Goal: Find specific page/section: Find specific page/section

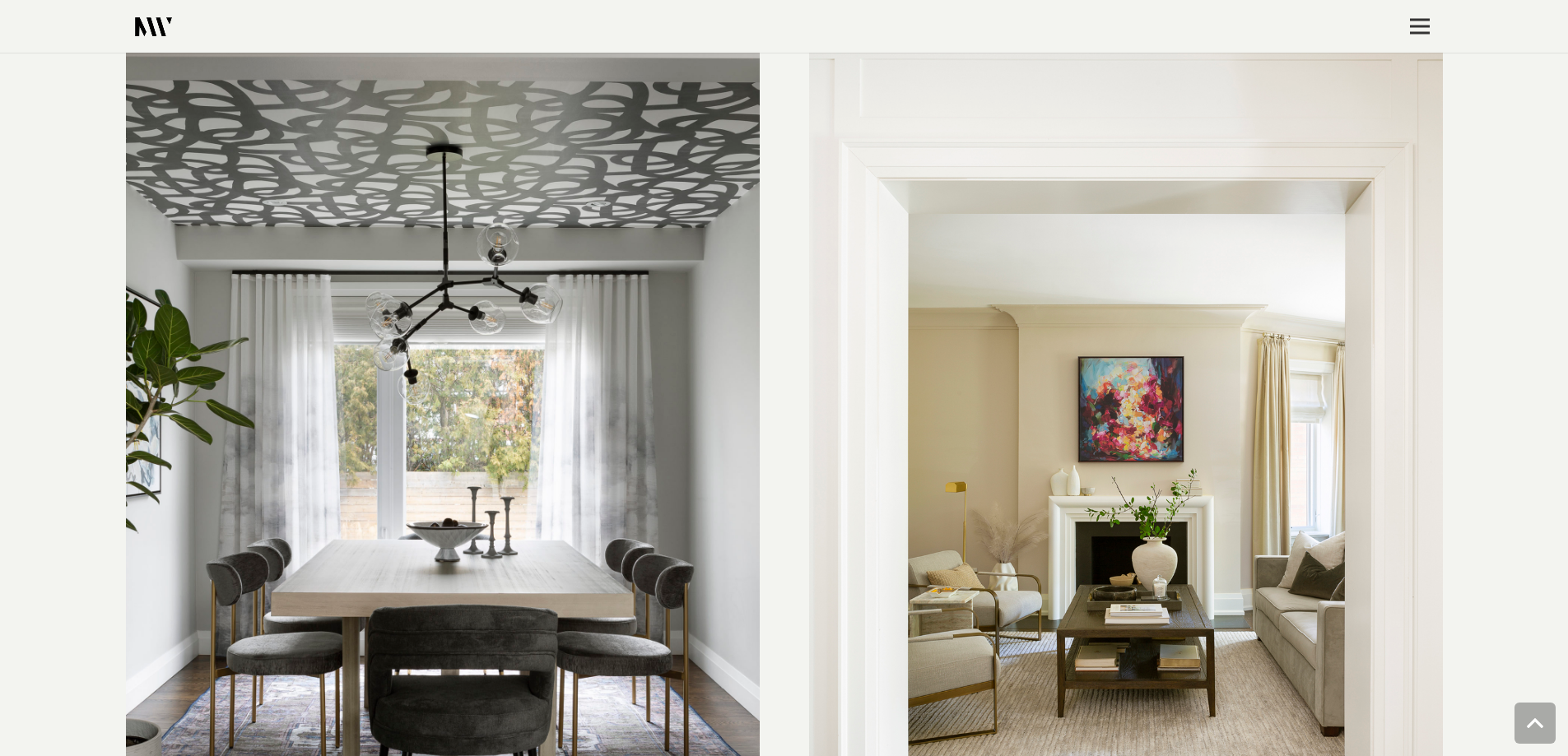
scroll to position [1975, 0]
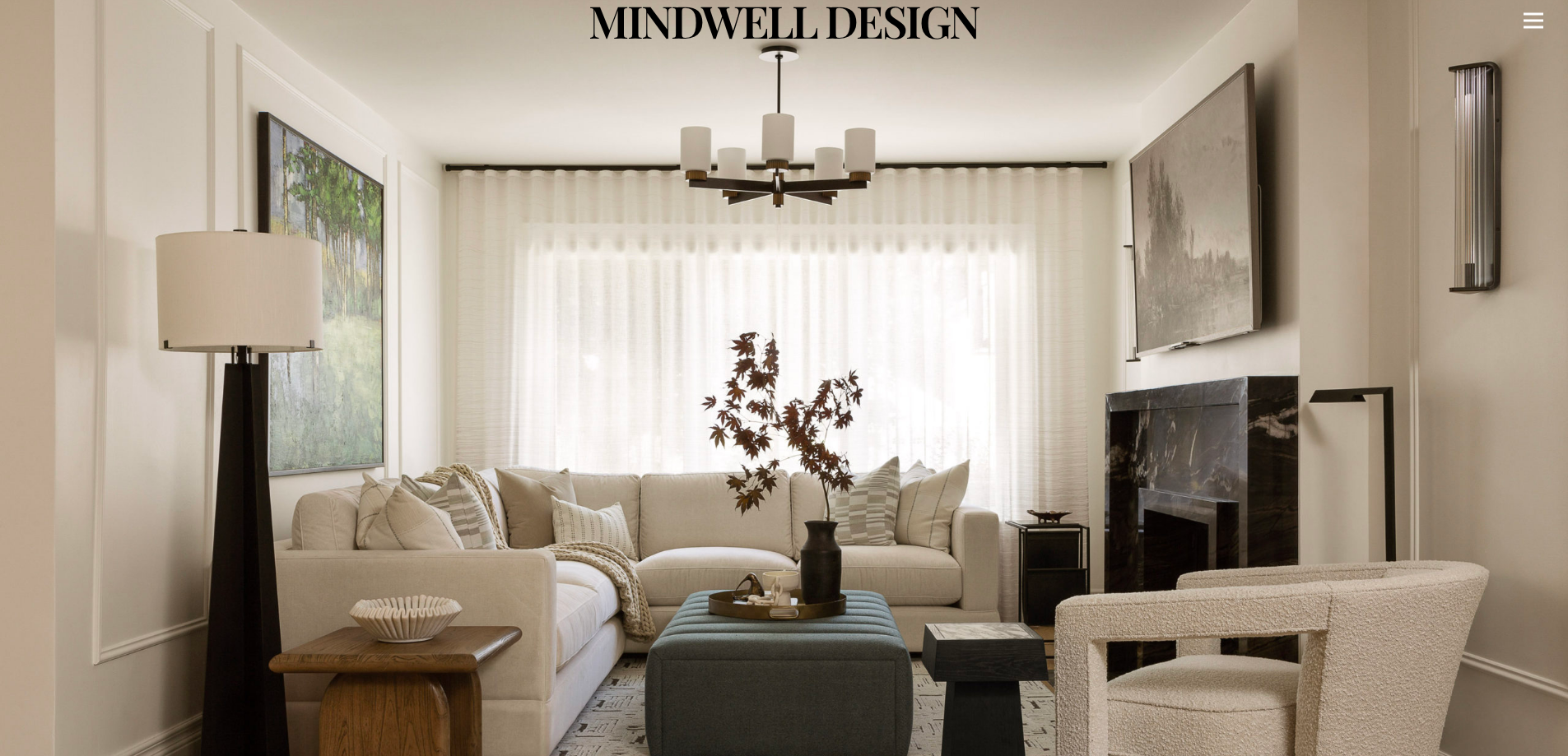
click at [1527, 20] on icon "Menu" at bounding box center [1532, 20] width 20 height 3
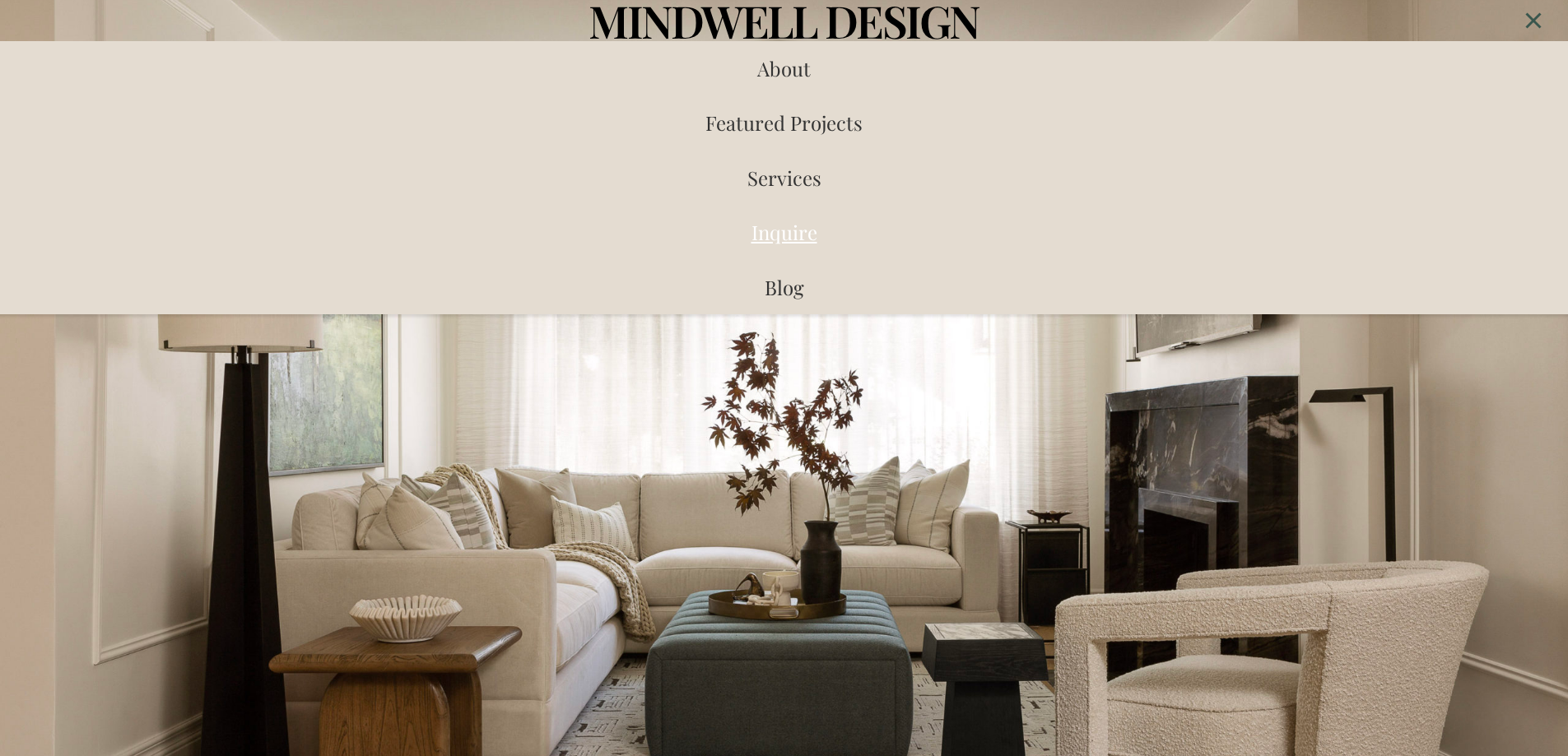
click at [781, 236] on span "Inquire" at bounding box center [784, 232] width 66 height 26
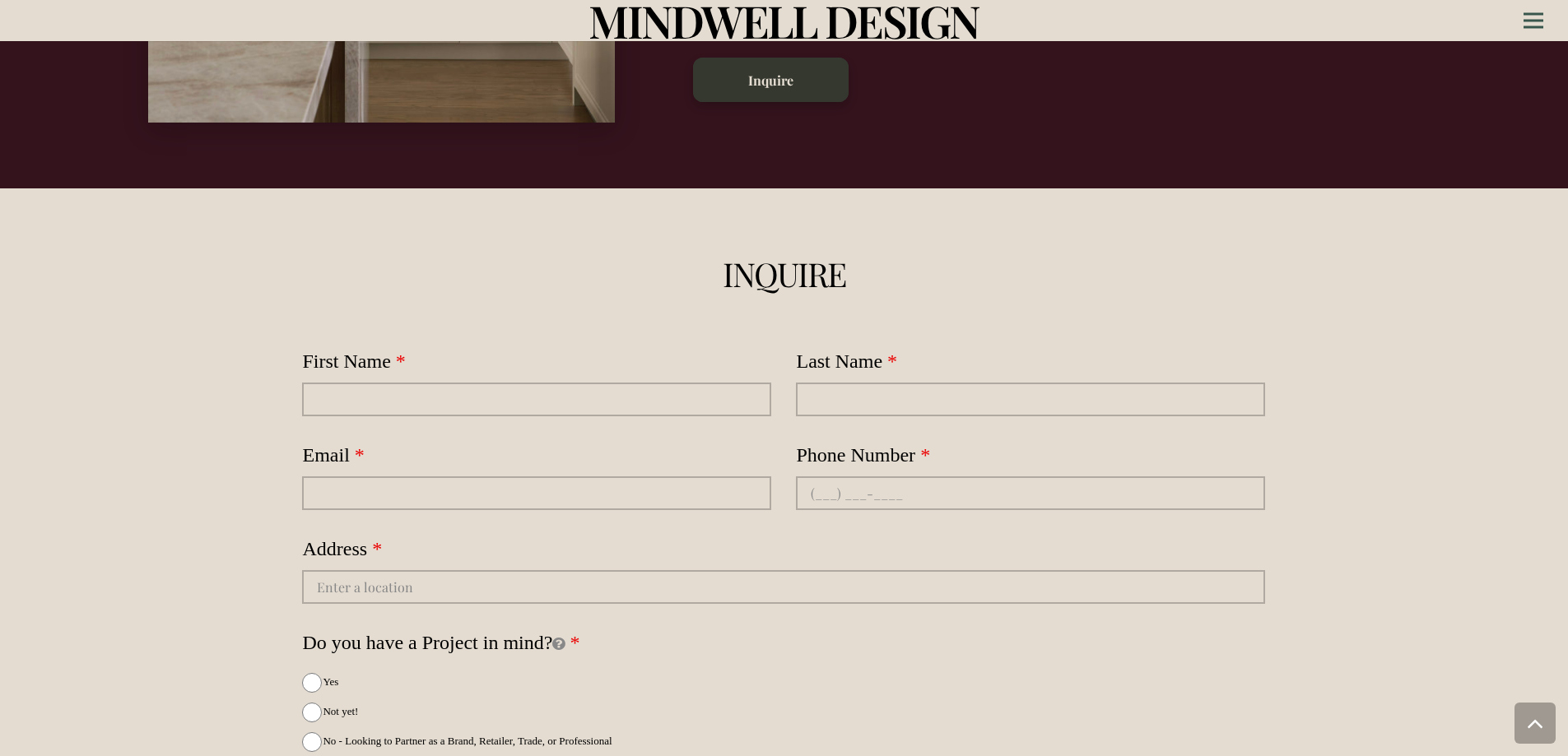
scroll to position [4373, 0]
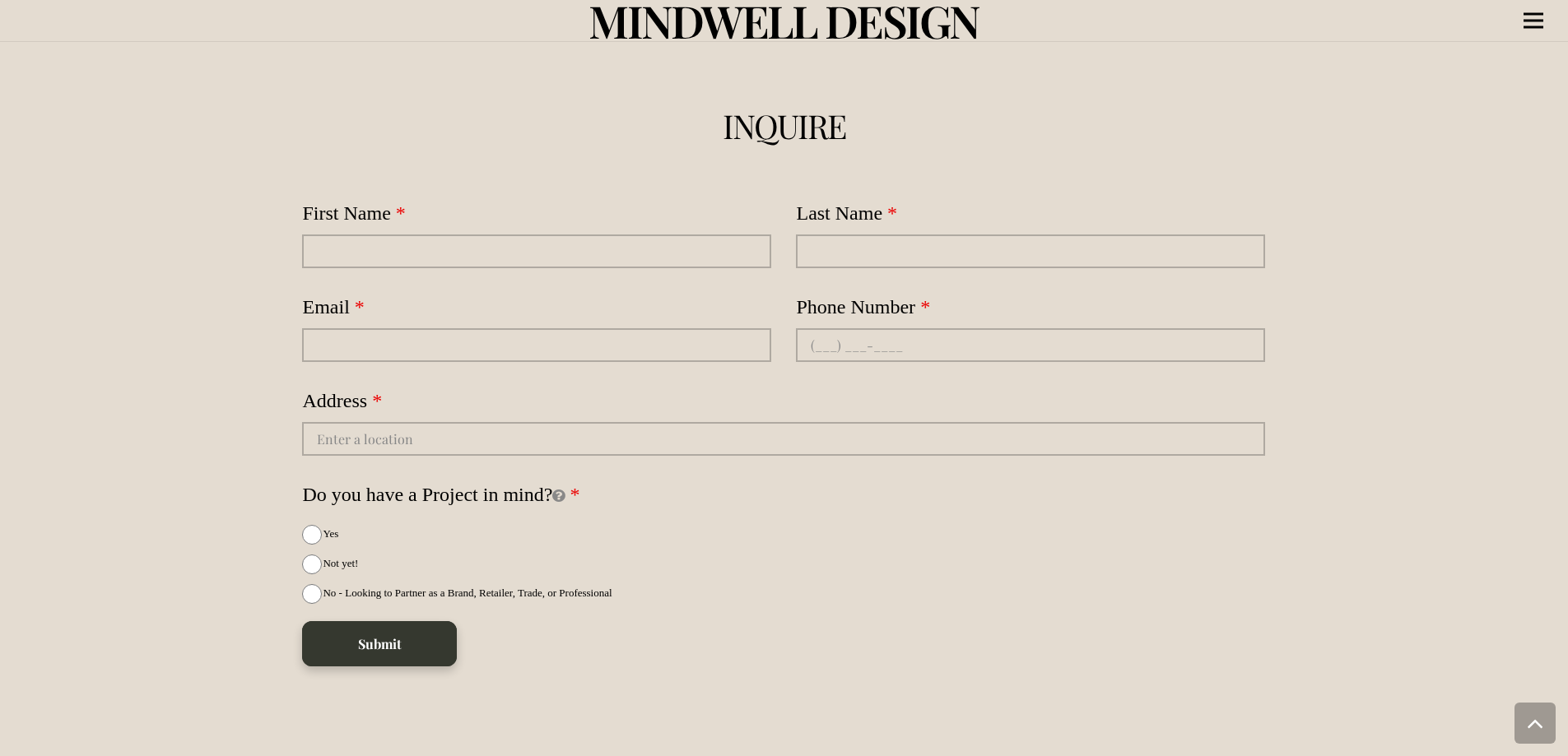
click at [1535, 20] on icon "Menu" at bounding box center [1532, 20] width 20 height 3
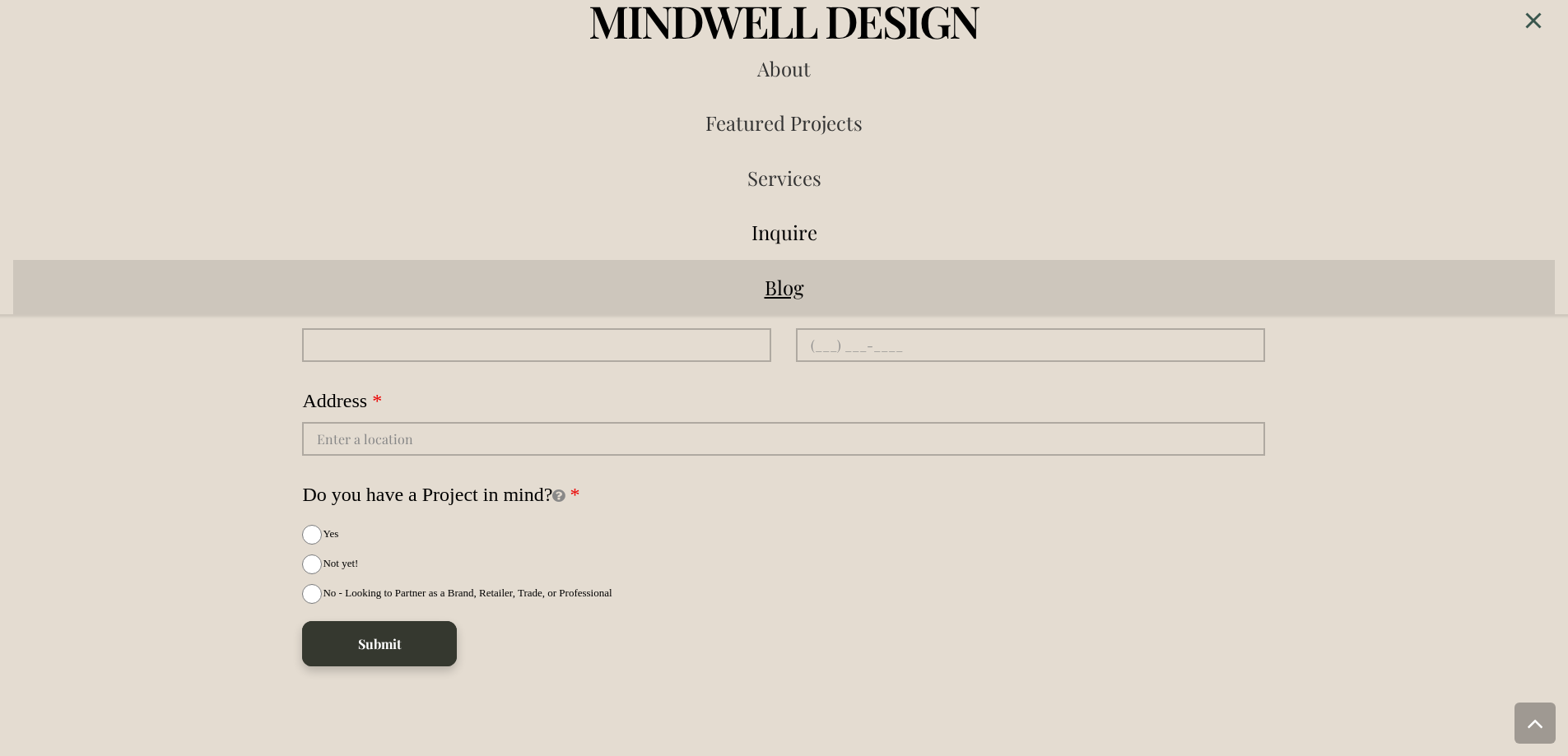
click at [786, 284] on span "Blog" at bounding box center [784, 287] width 39 height 26
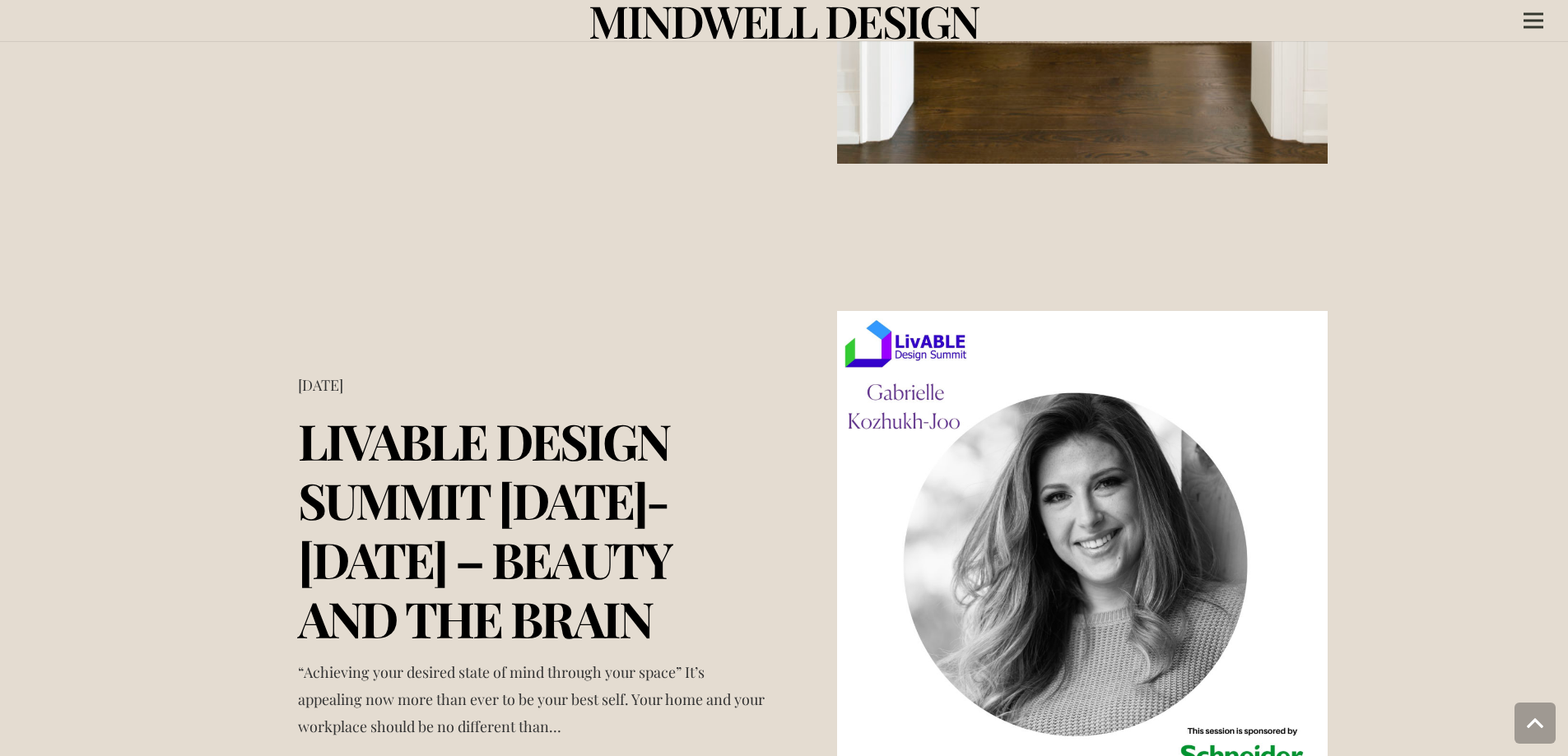
scroll to position [4739, 0]
